Goal: Transaction & Acquisition: Purchase product/service

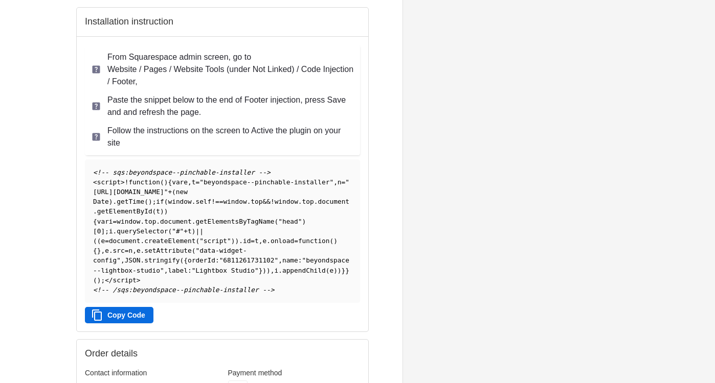
scroll to position [181, 0]
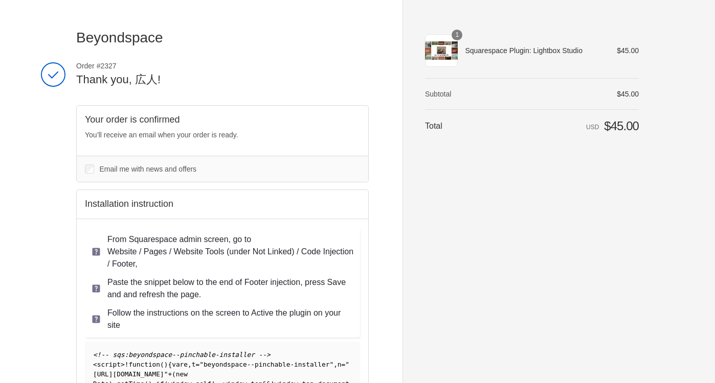
click at [96, 254] on icon at bounding box center [96, 252] width 10 height 10
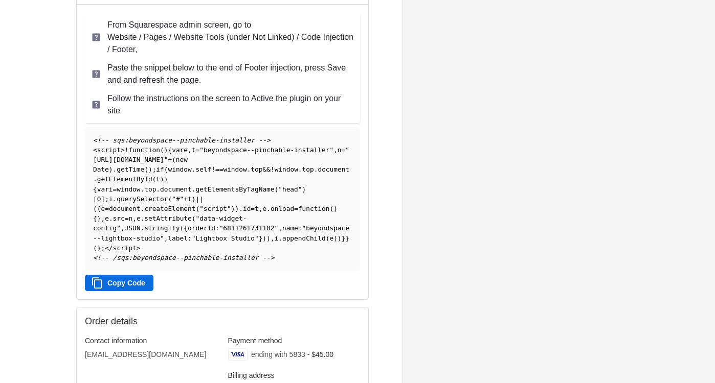
scroll to position [217, 0]
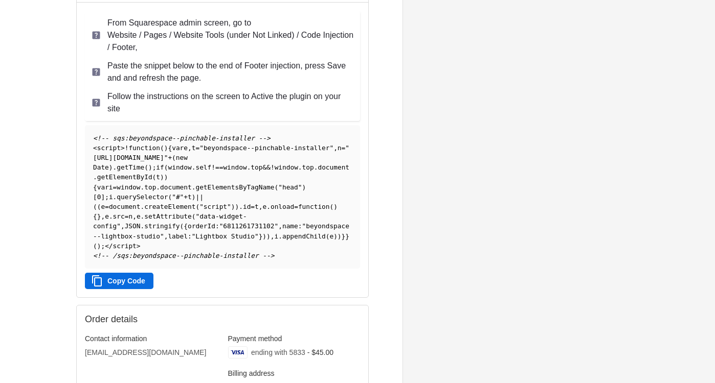
click at [141, 286] on button "Copy Code" at bounding box center [119, 281] width 68 height 16
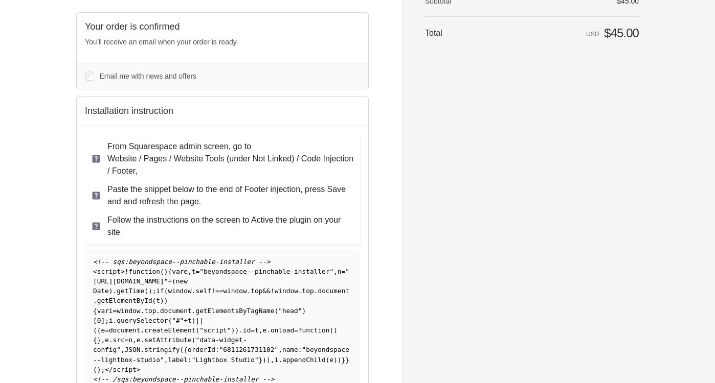
scroll to position [156, 0]
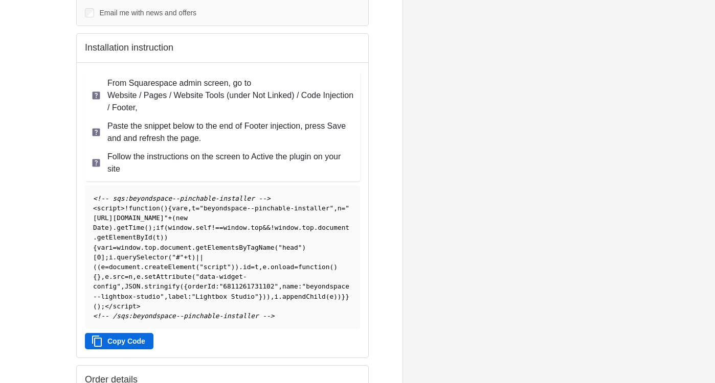
click at [127, 350] on button "Copy Code" at bounding box center [119, 341] width 68 height 16
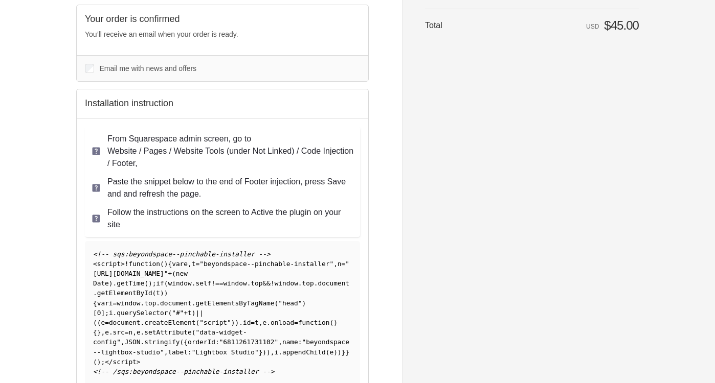
scroll to position [0, 0]
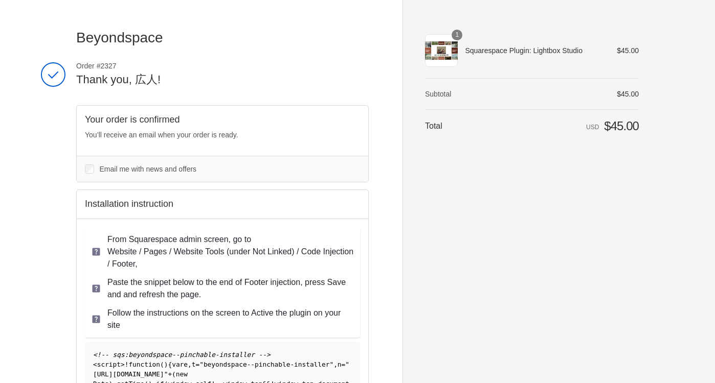
click at [282, 57] on header "Beyondspace Thank you for your purchase!" at bounding box center [222, 45] width 292 height 33
drag, startPoint x: 176, startPoint y: 40, endPoint x: 77, endPoint y: 32, distance: 99.5
click at [78, 33] on span "Beyondspace" at bounding box center [222, 38] width 292 height 18
drag, startPoint x: 585, startPoint y: 50, endPoint x: 464, endPoint y: 55, distance: 121.8
click at [464, 55] on th "Squarespace Plugin: Lightbox Studio" at bounding box center [529, 50] width 145 height 33
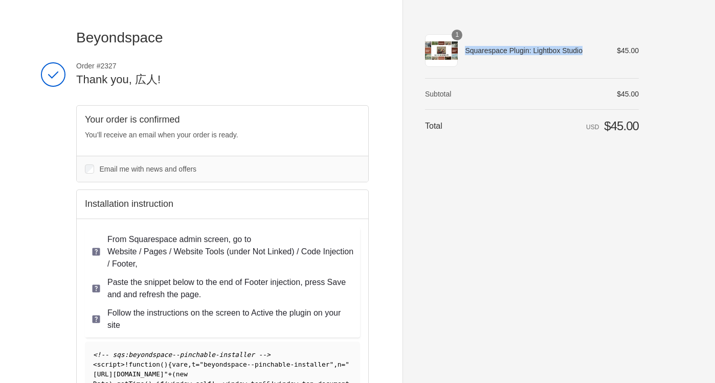
copy span "Squarespace Plugin: Lightbox Studio"
